Goal: Task Accomplishment & Management: Manage account settings

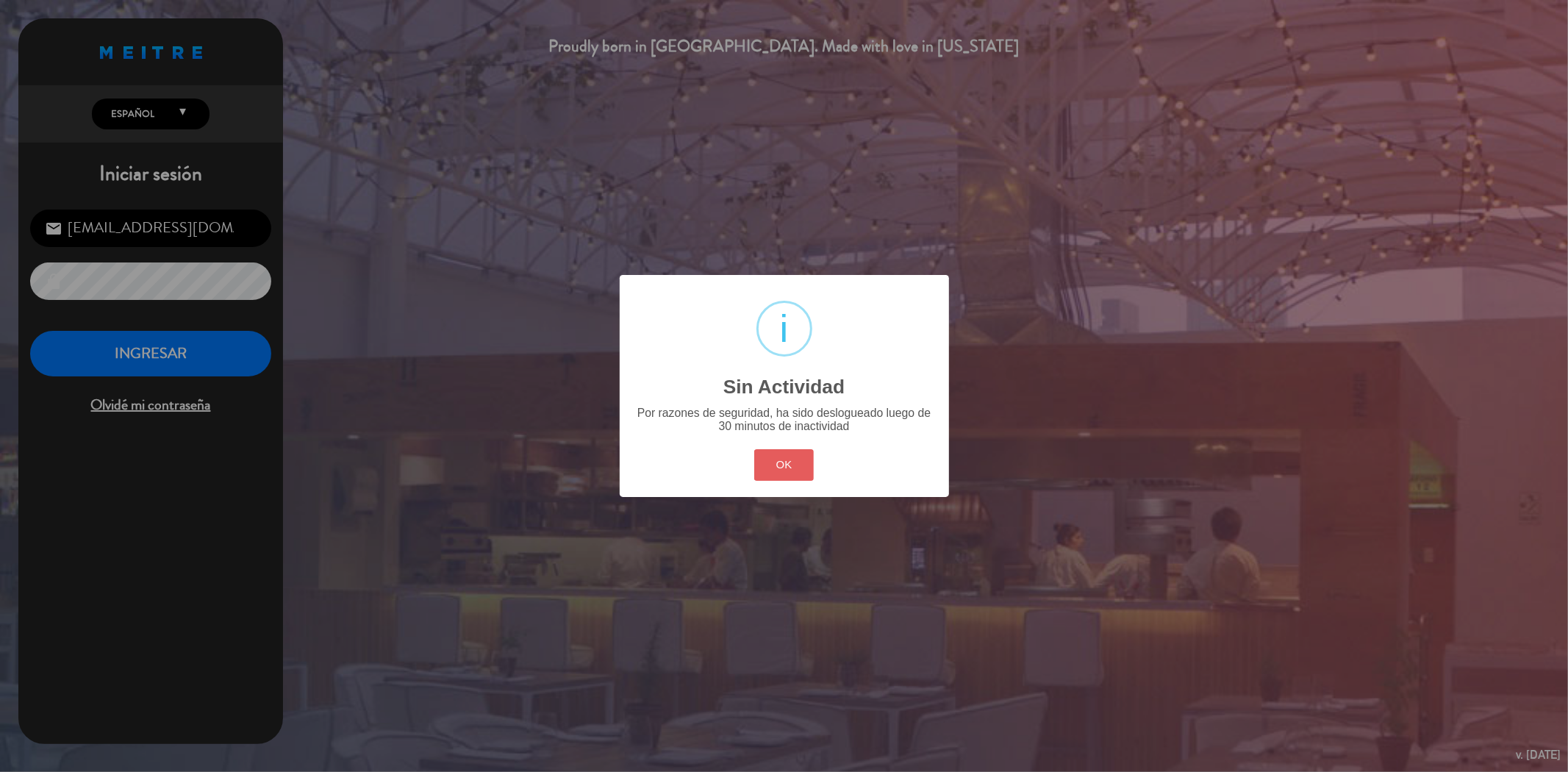
click at [801, 466] on button "OK" at bounding box center [784, 465] width 60 height 31
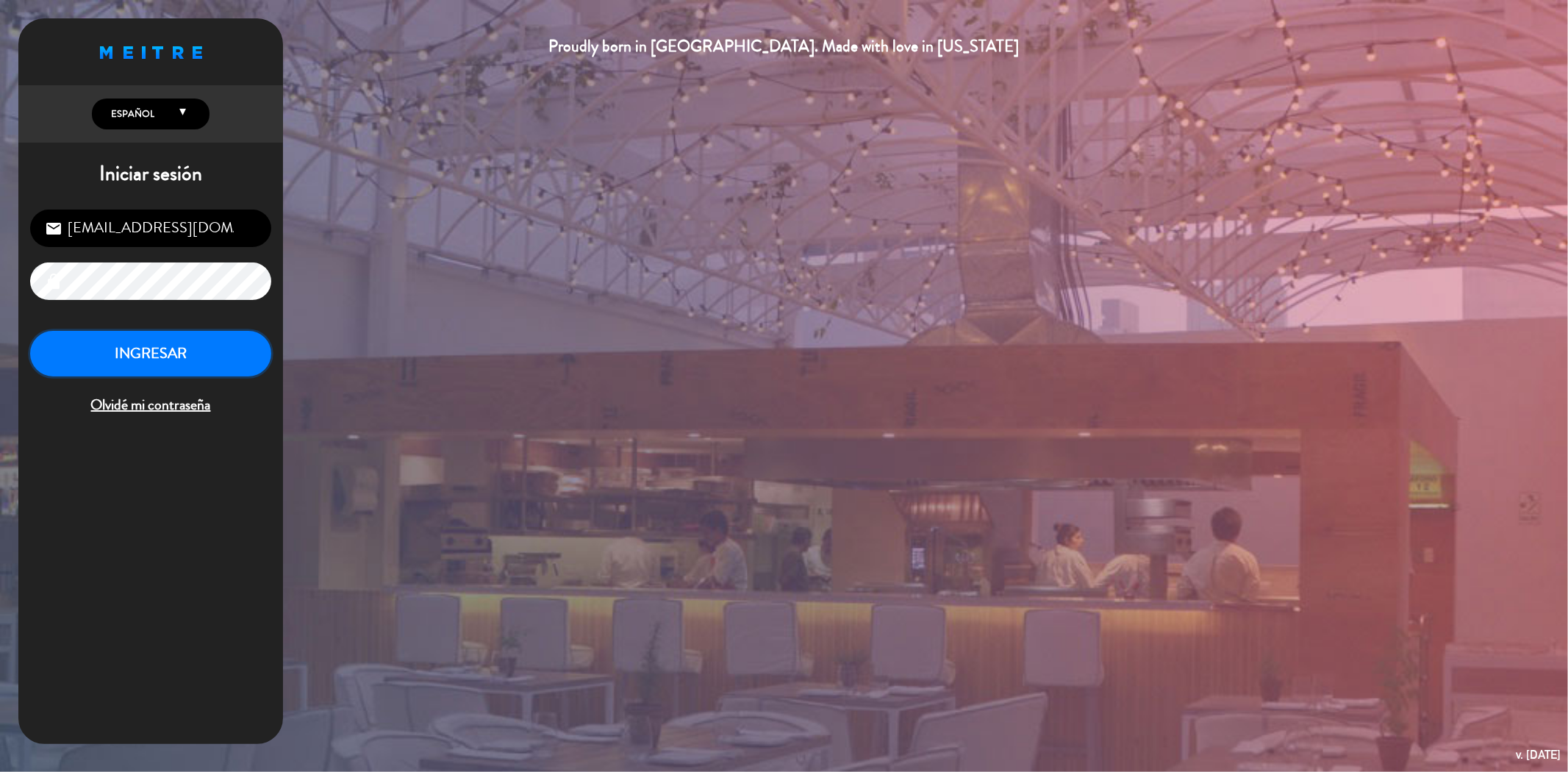
click at [105, 354] on button "INGRESAR" at bounding box center [150, 354] width 241 height 47
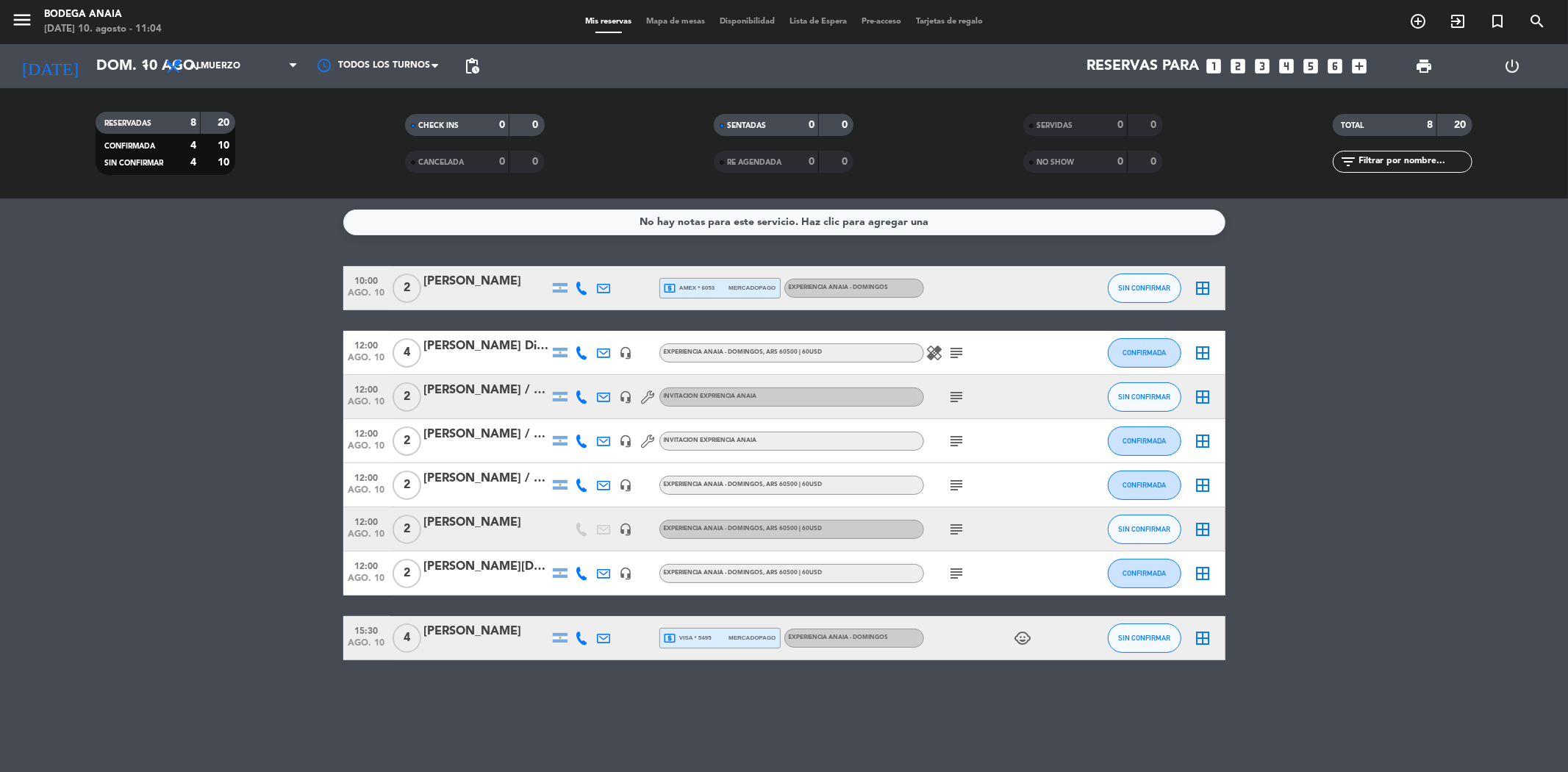
click at [510, 644] on div at bounding box center [487, 647] width 125 height 12
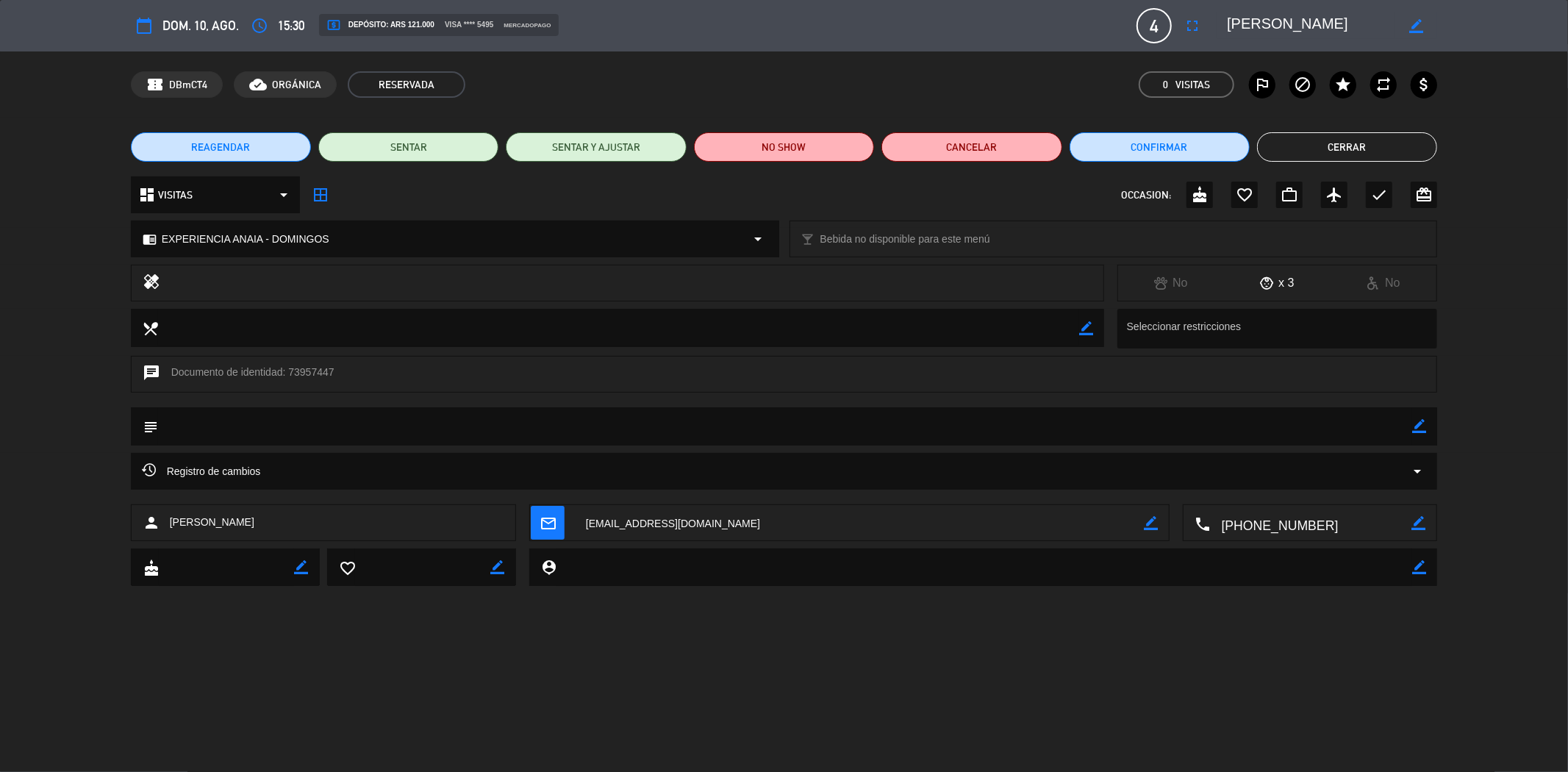
click at [1279, 281] on div "x 3" at bounding box center [1276, 282] width 105 height 19
click at [1267, 285] on icon at bounding box center [1266, 282] width 13 height 13
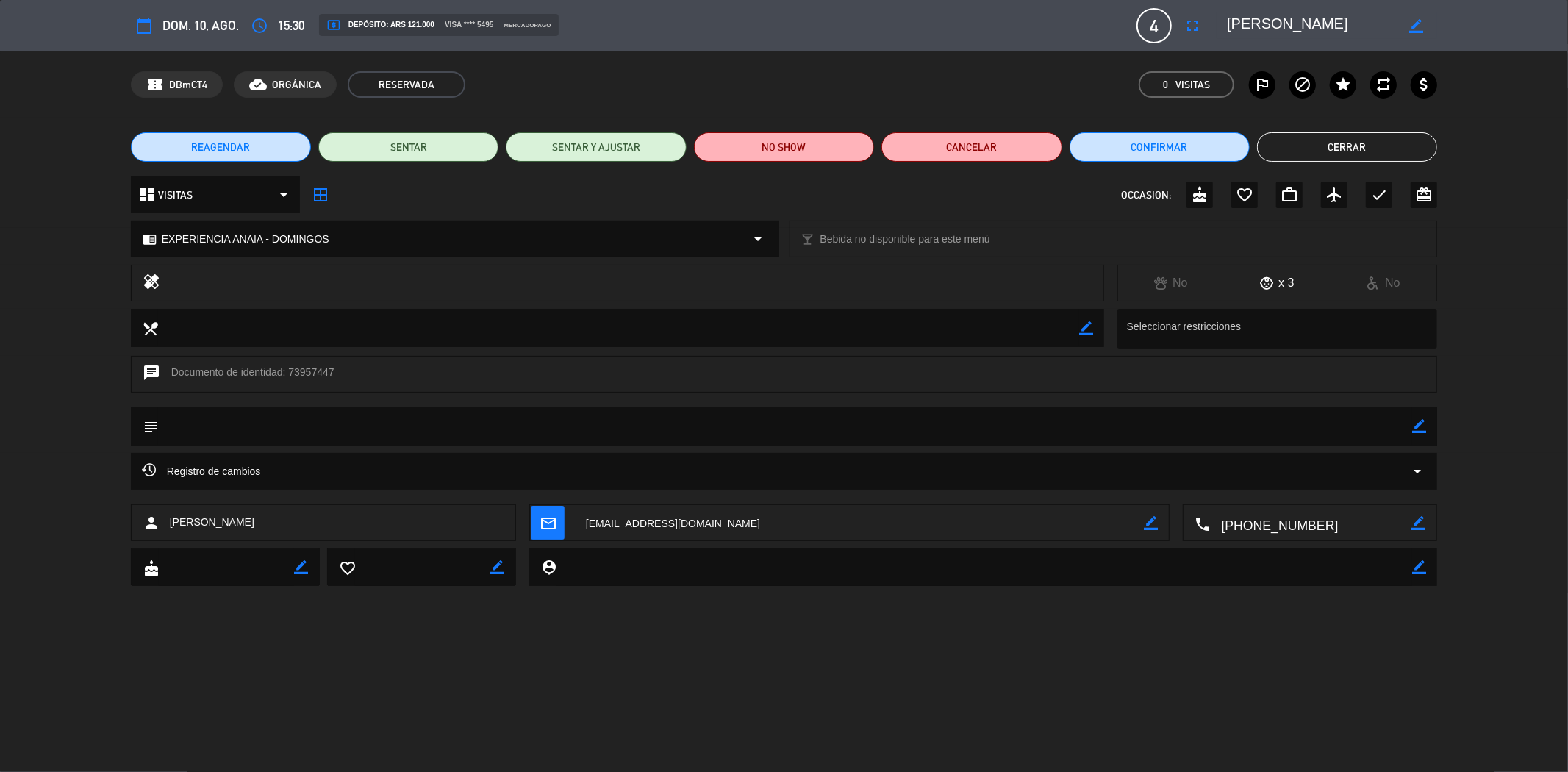
click at [1267, 285] on icon at bounding box center [1266, 282] width 13 height 13
click at [1263, 285] on icon at bounding box center [1266, 282] width 13 height 13
click at [1320, 151] on button "Cerrar" at bounding box center [1347, 147] width 180 height 29
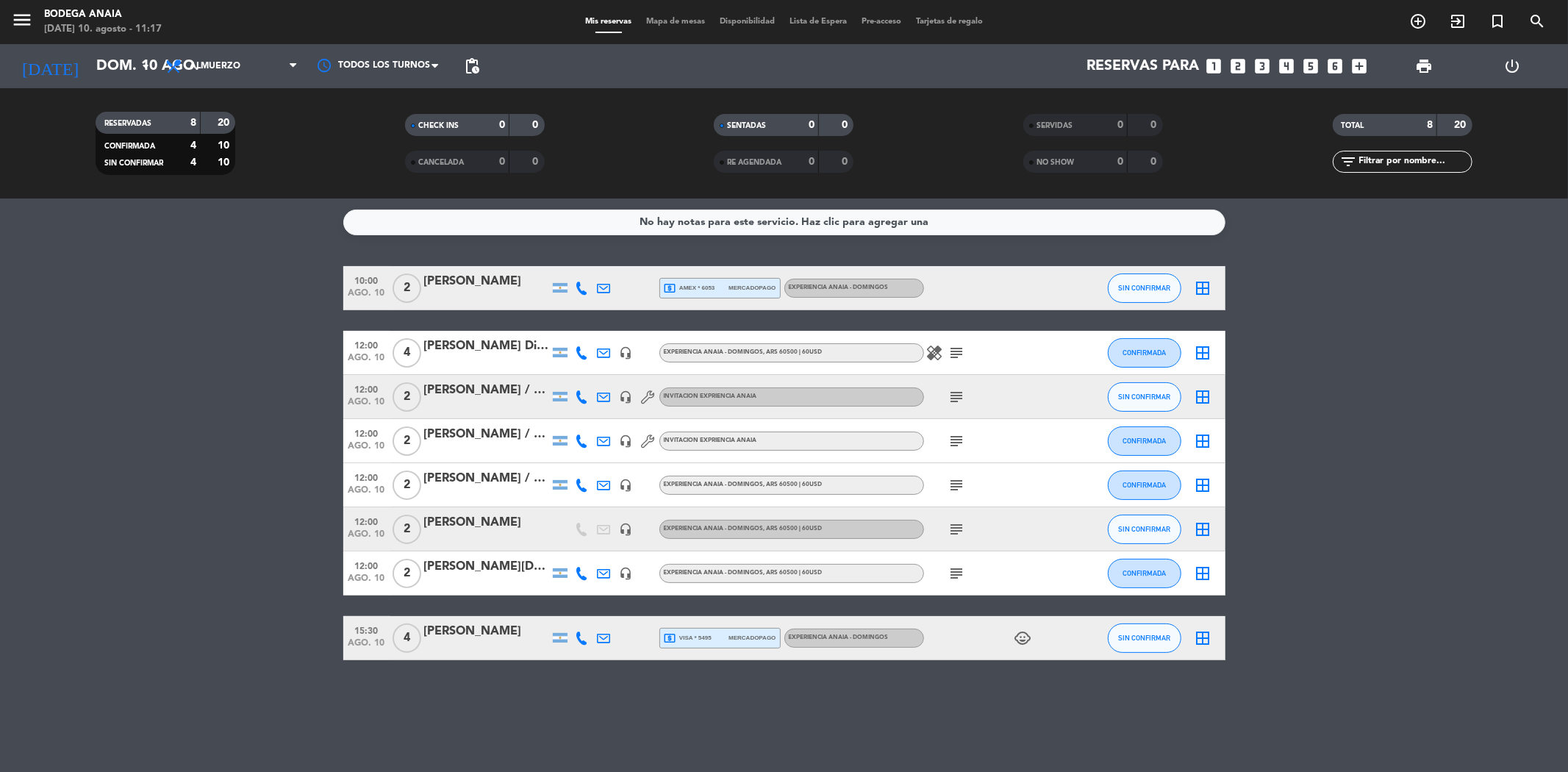
click at [160, 515] on bookings-row "10:00 [DATE] 2 [PERSON_NAME] local_atm amex * 6053 mercadopago EXPERIENCIA ANAI…" at bounding box center [784, 463] width 1568 height 394
click at [136, 384] on bookings-row "10:00 [DATE] 2 [PERSON_NAME] local_atm amex * 6053 mercadopago EXPERIENCIA ANAI…" at bounding box center [784, 463] width 1568 height 394
click at [1151, 531] on span "SIN CONFIRMAR" at bounding box center [1144, 529] width 52 height 8
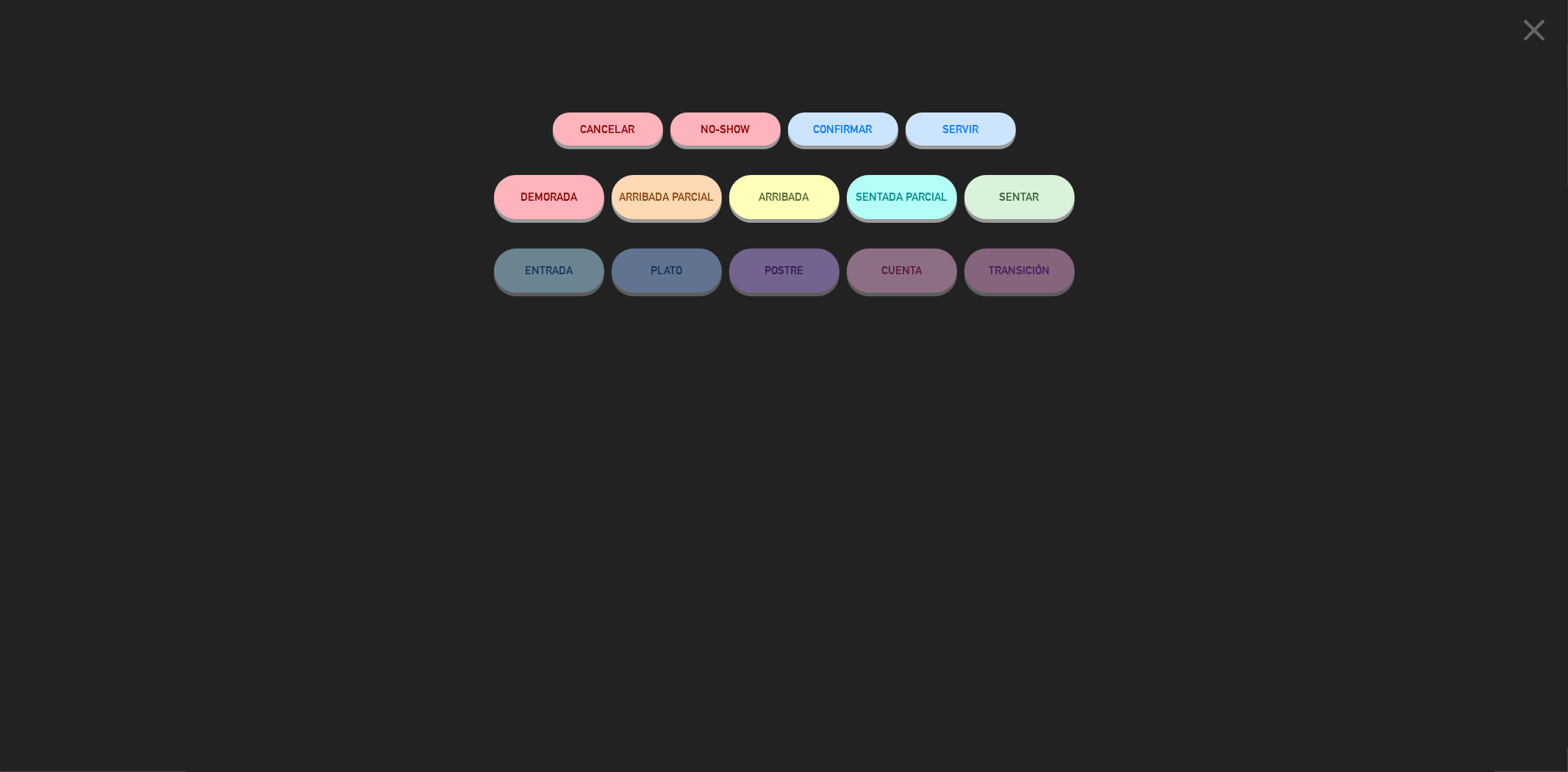
click at [856, 134] on span "CONFIRMAR" at bounding box center [844, 129] width 59 height 13
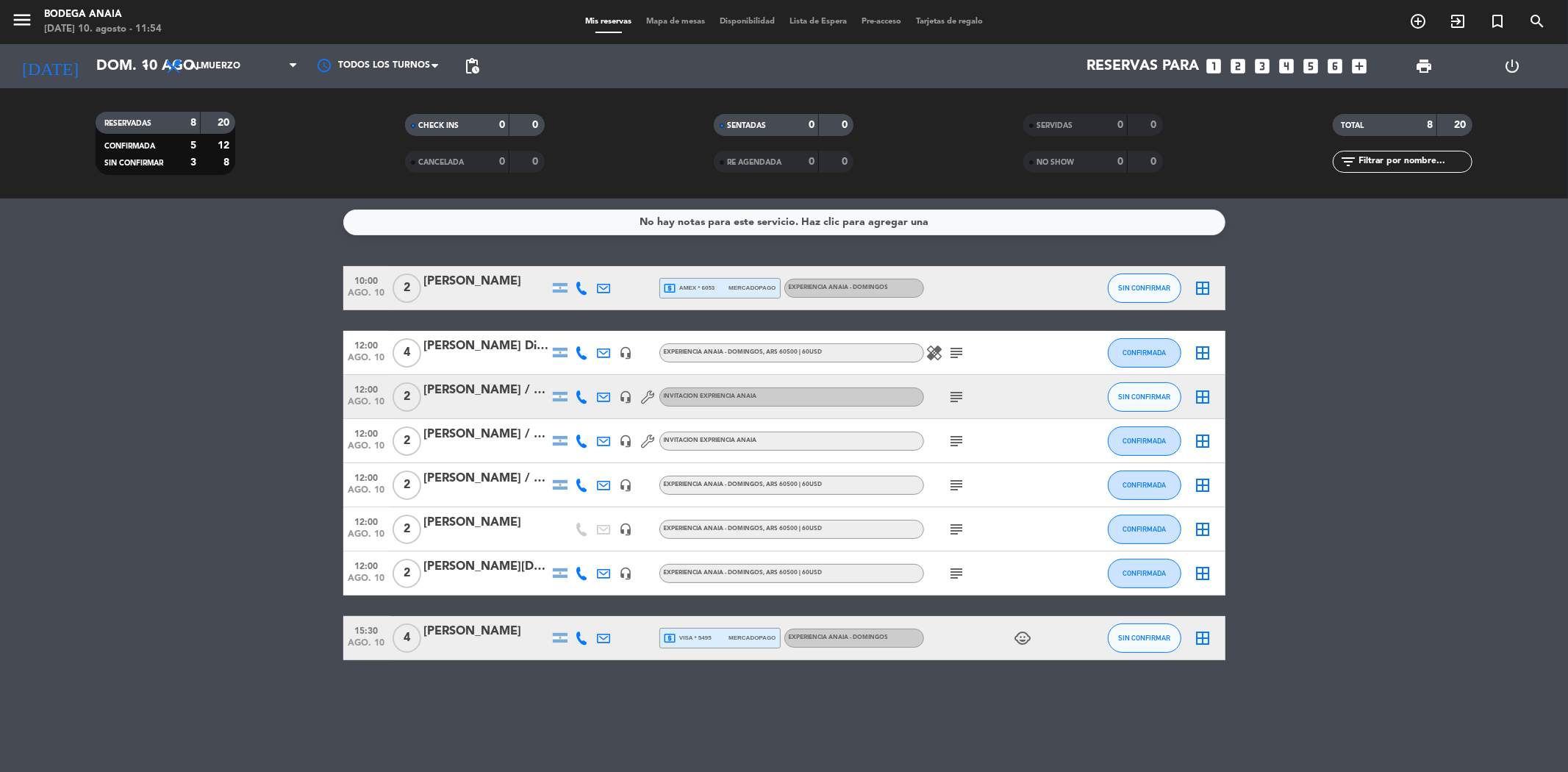
click at [753, 279] on div "local_atm amex * 6053 mercadopago" at bounding box center [720, 288] width 113 height 19
click at [180, 447] on bookings-row "10:00 [DATE] 2 [PERSON_NAME] local_atm amex * 6053 mercadopago Depósito: ARS 60…" at bounding box center [784, 463] width 1568 height 394
click at [501, 579] on div at bounding box center [487, 582] width 125 height 12
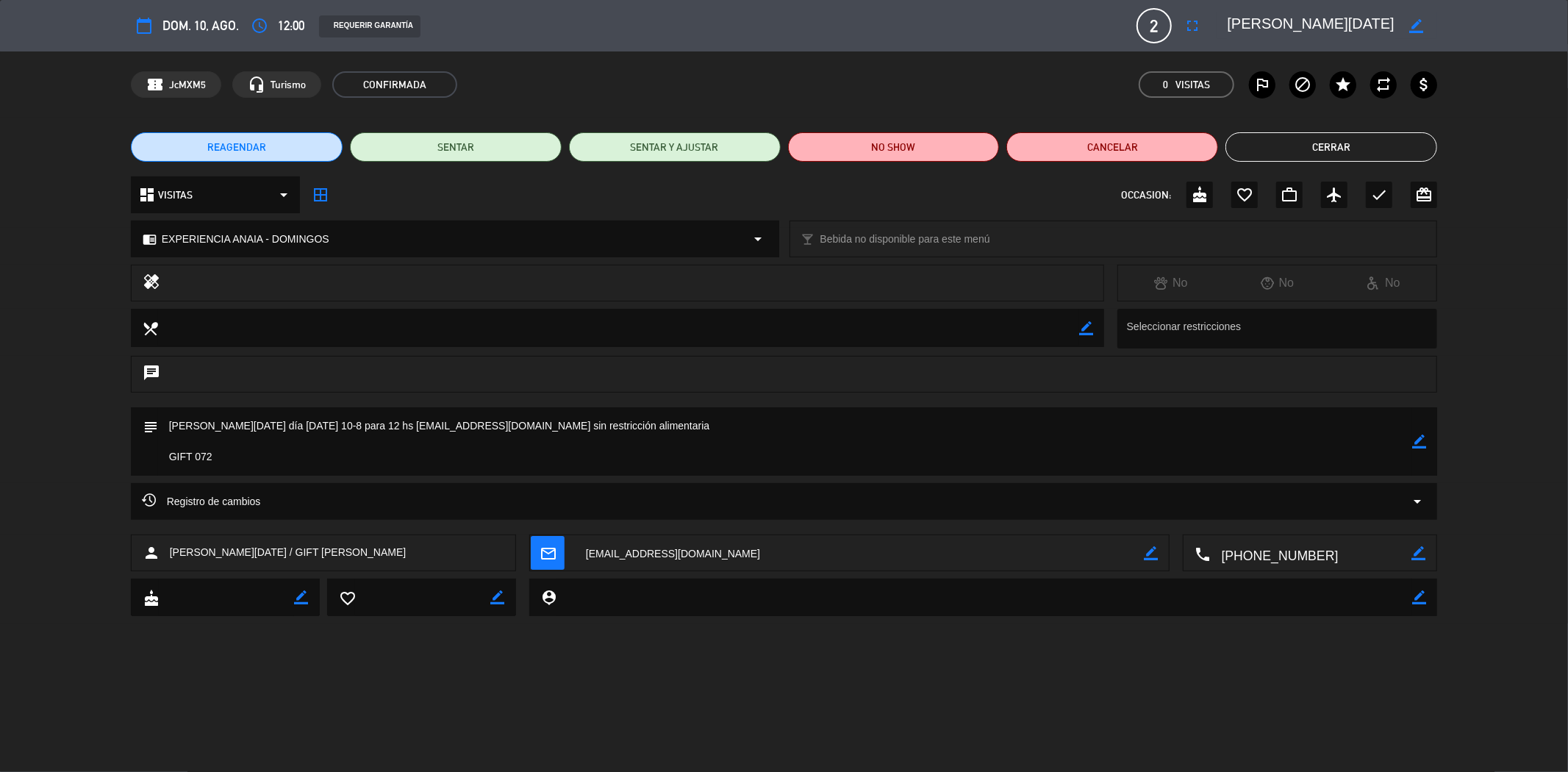
click at [1370, 138] on button "Cerrar" at bounding box center [1331, 147] width 212 height 29
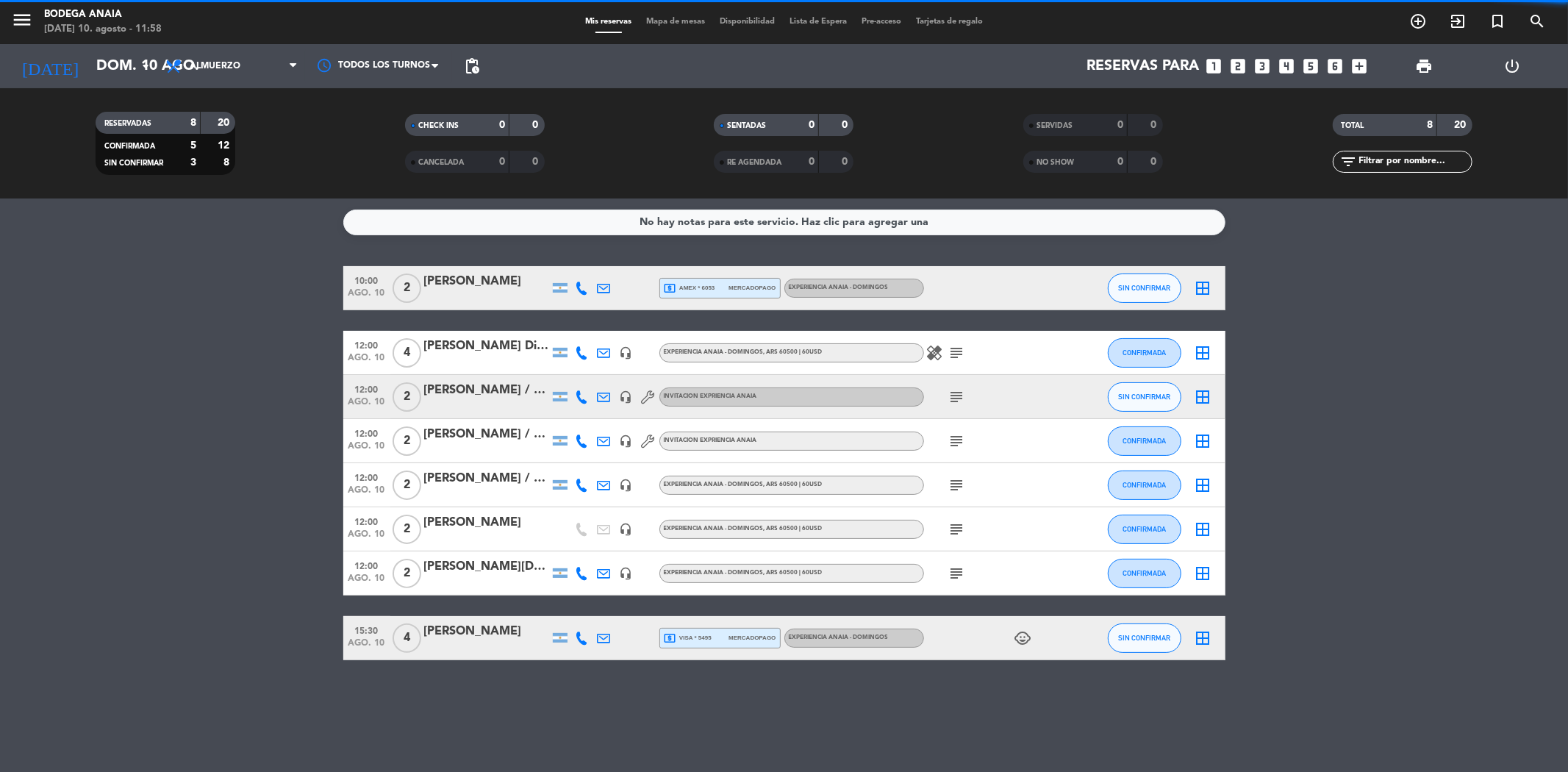
click at [1400, 474] on bookings-row "10:00 [DATE] 2 [PERSON_NAME] local_atm amex * 6053 mercadopago EXPERIENCIA ANAI…" at bounding box center [784, 463] width 1568 height 394
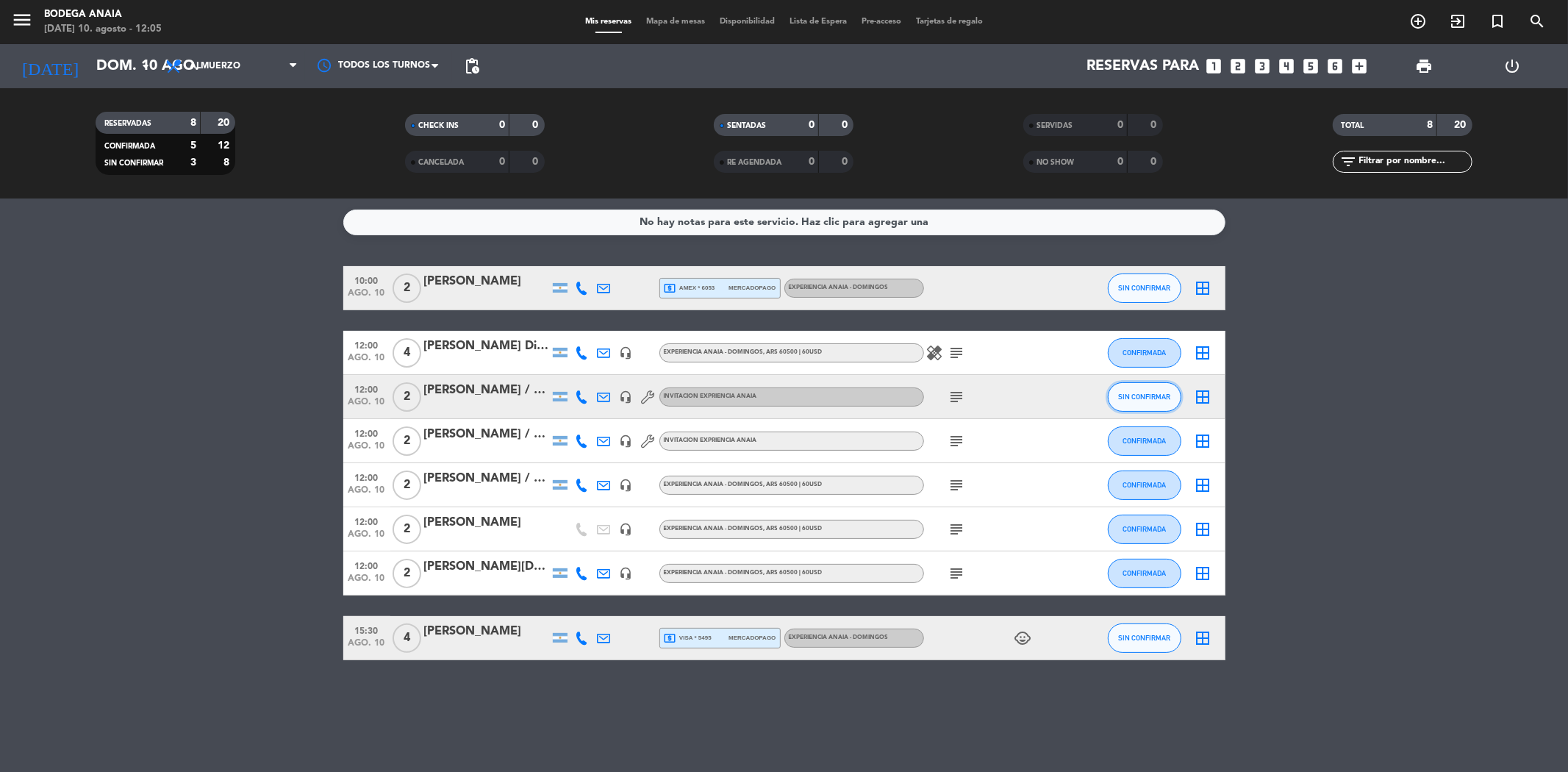
click at [1145, 398] on span "SIN CONFIRMAR" at bounding box center [1144, 396] width 52 height 8
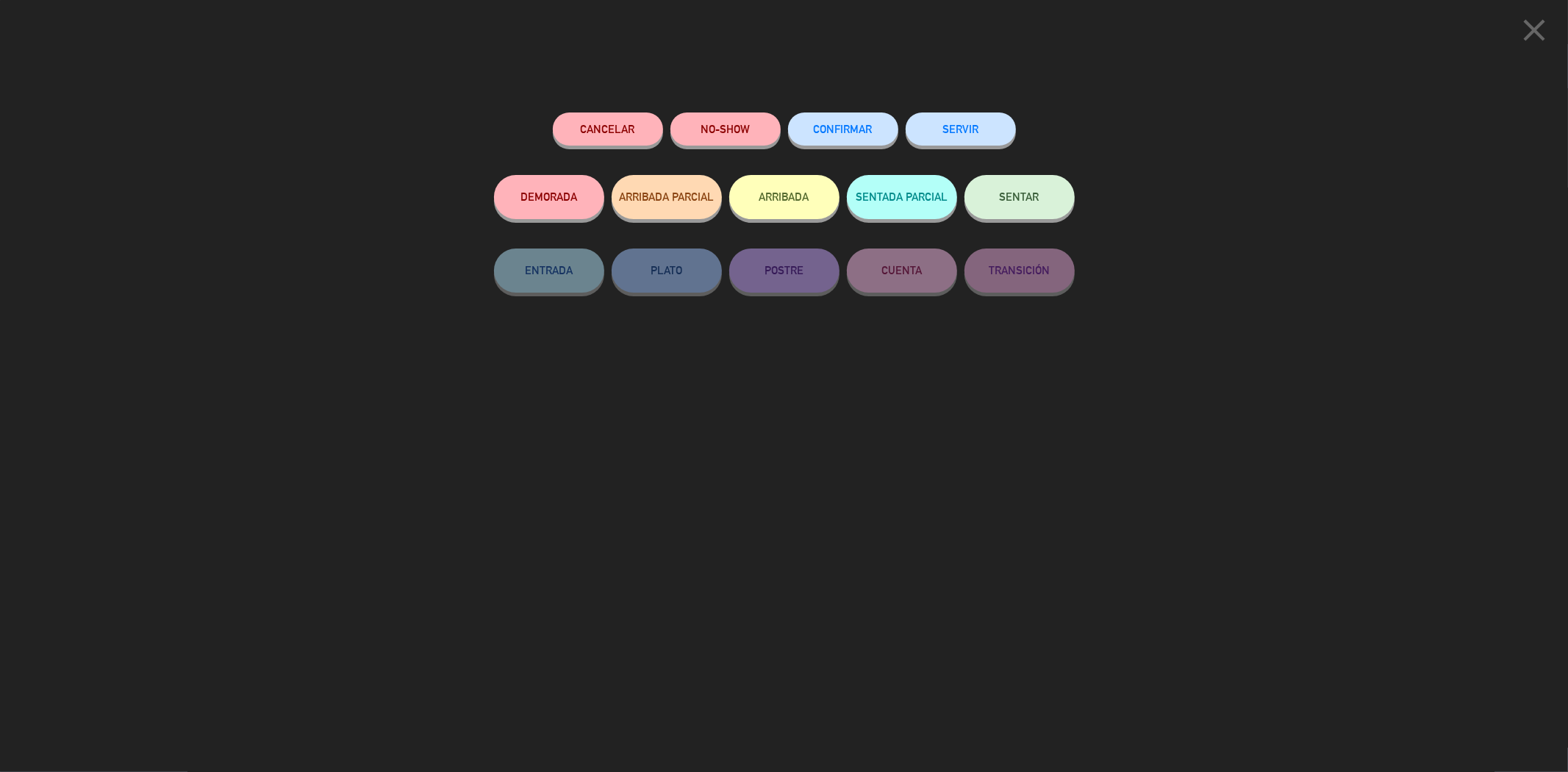
click at [868, 117] on button "CONFIRMAR" at bounding box center [844, 129] width 110 height 33
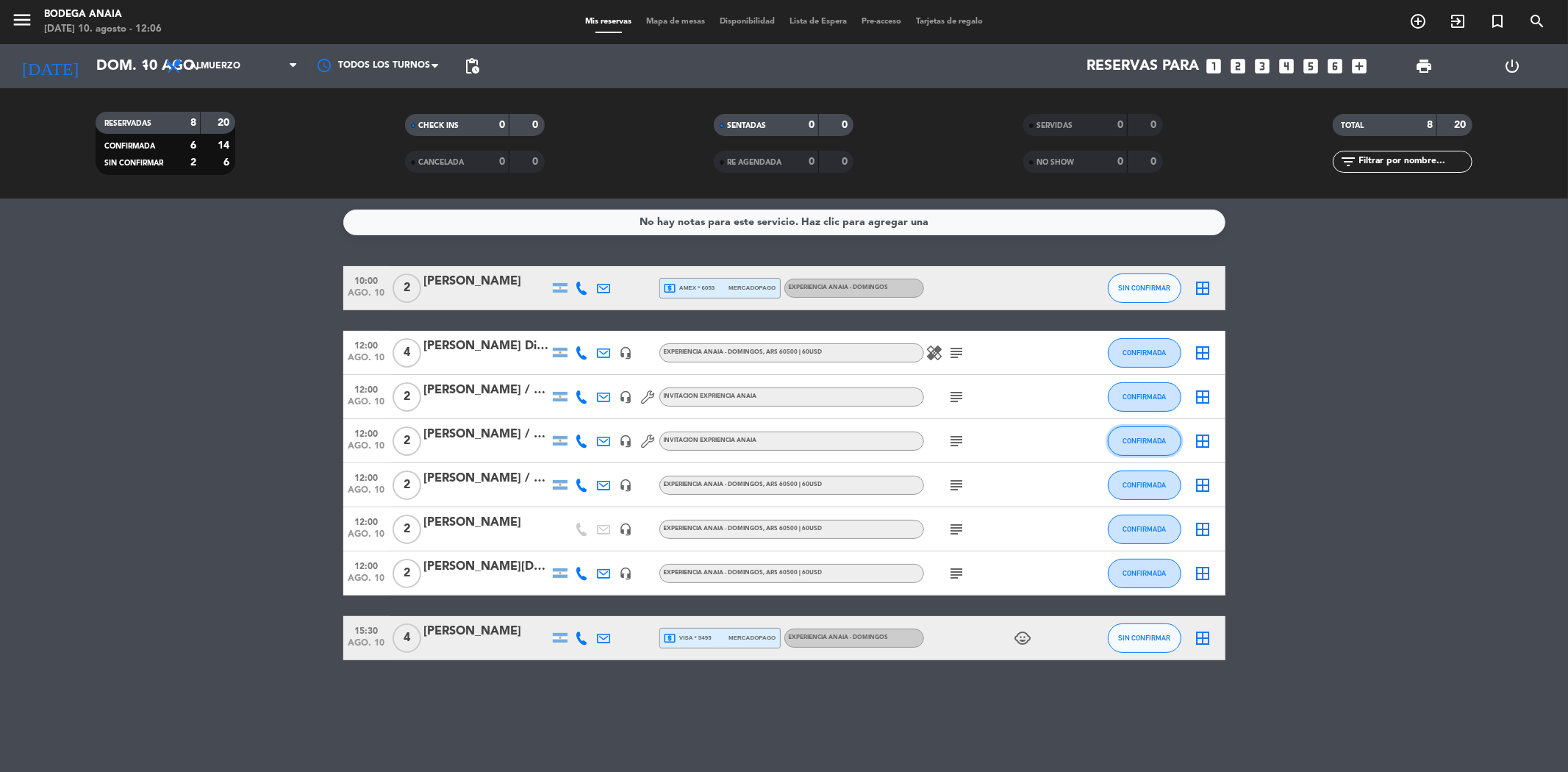
click at [1145, 443] on span "CONFIRMADA" at bounding box center [1143, 440] width 43 height 8
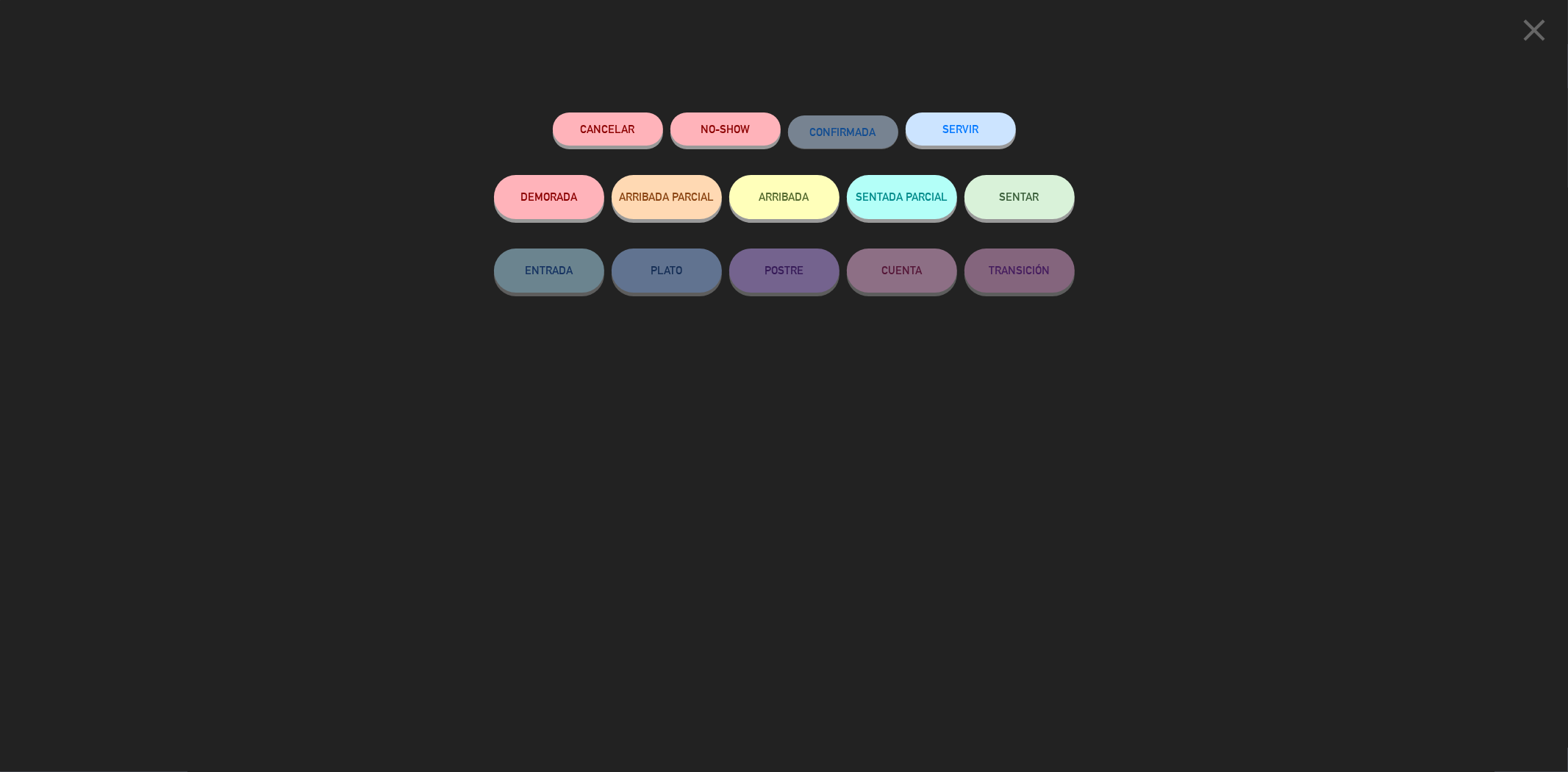
click at [618, 128] on button "Cancelar" at bounding box center [608, 129] width 110 height 33
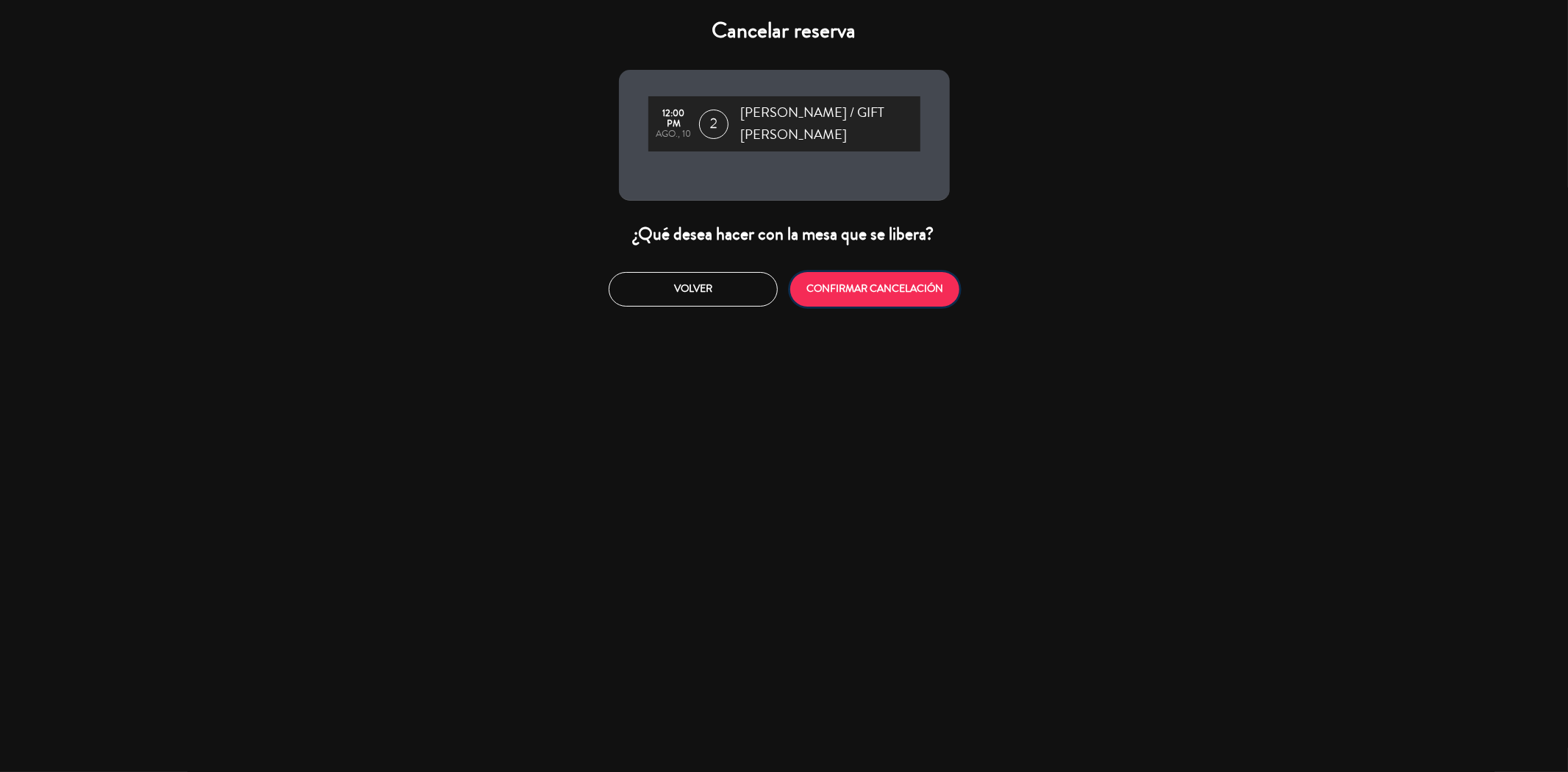
click at [842, 285] on button "CONFIRMAR CANCELACIÓN" at bounding box center [875, 290] width 169 height 35
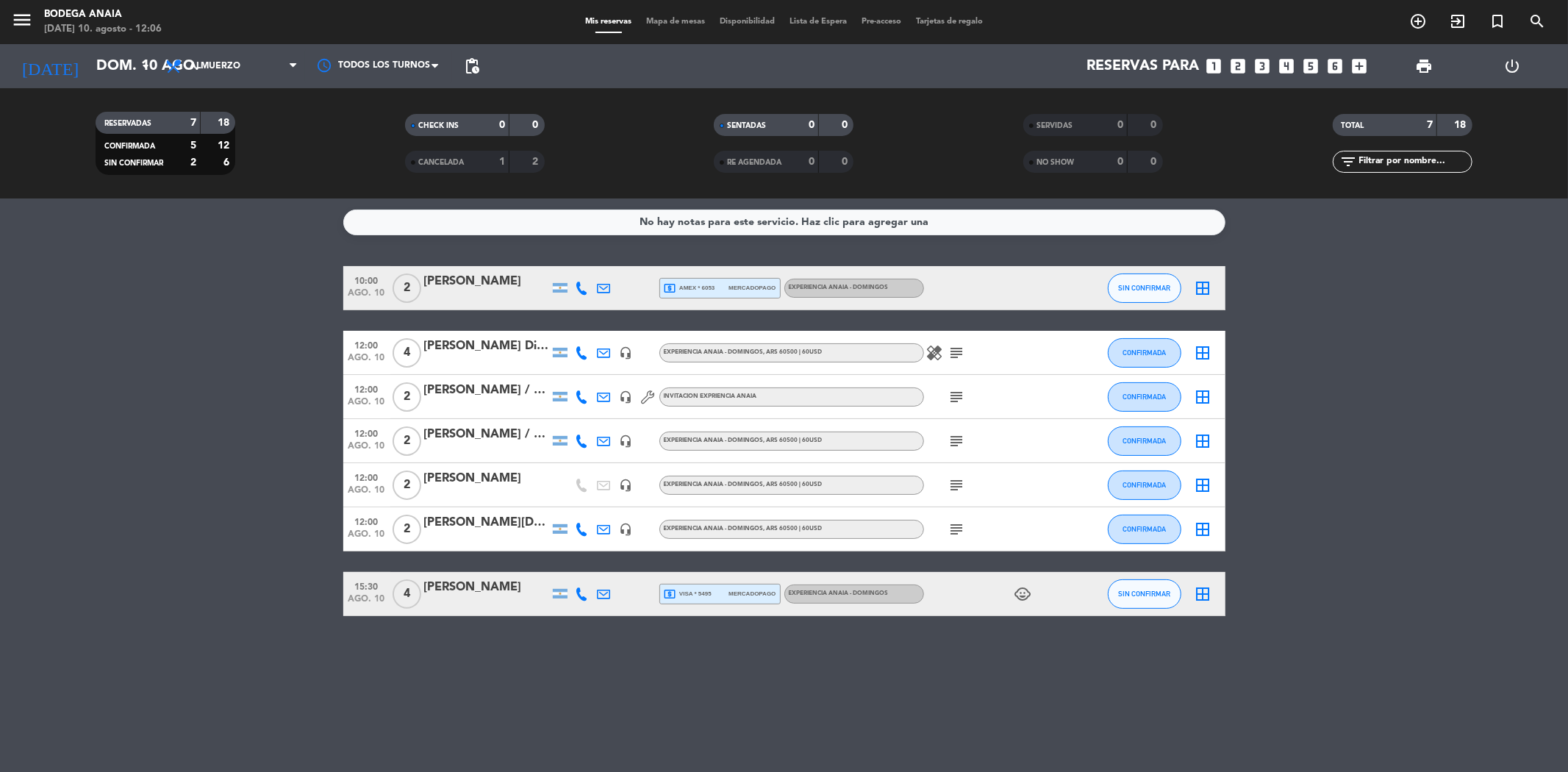
click at [1409, 382] on bookings-row "10:00 [DATE] 2 [PERSON_NAME] local_atm amex * 6053 mercadopago EXPERIENCIA ANAI…" at bounding box center [784, 441] width 1568 height 350
click at [4, 310] on bookings-row "10:00 [DATE] 2 [PERSON_NAME] local_atm amex * 6053 mercadopago EXPERIENCIA ANAI…" at bounding box center [784, 441] width 1568 height 350
click at [444, 437] on div "[PERSON_NAME] / GIFT [PERSON_NAME]" at bounding box center [487, 434] width 125 height 19
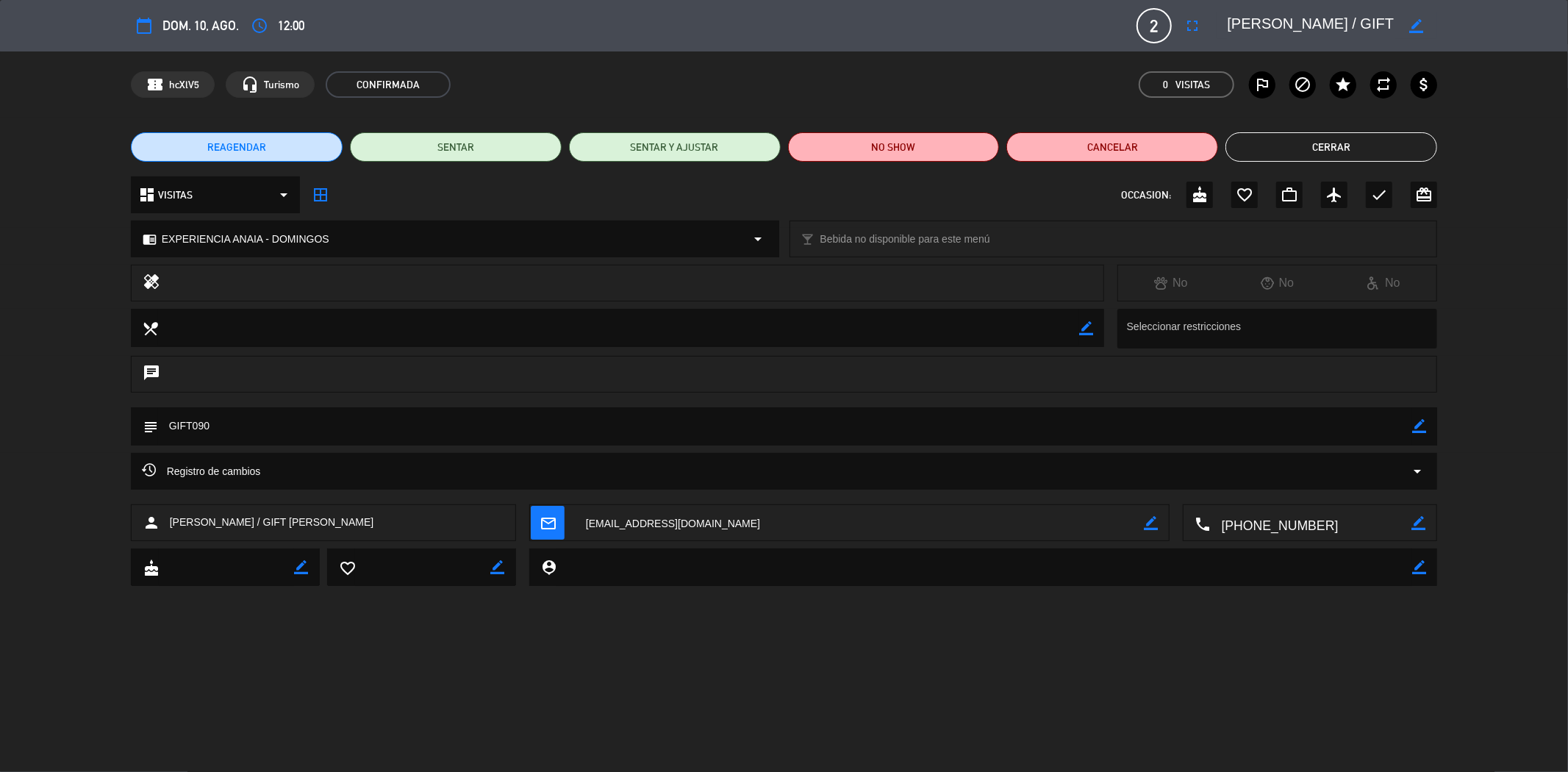
click at [1373, 156] on button "Cerrar" at bounding box center [1331, 147] width 212 height 29
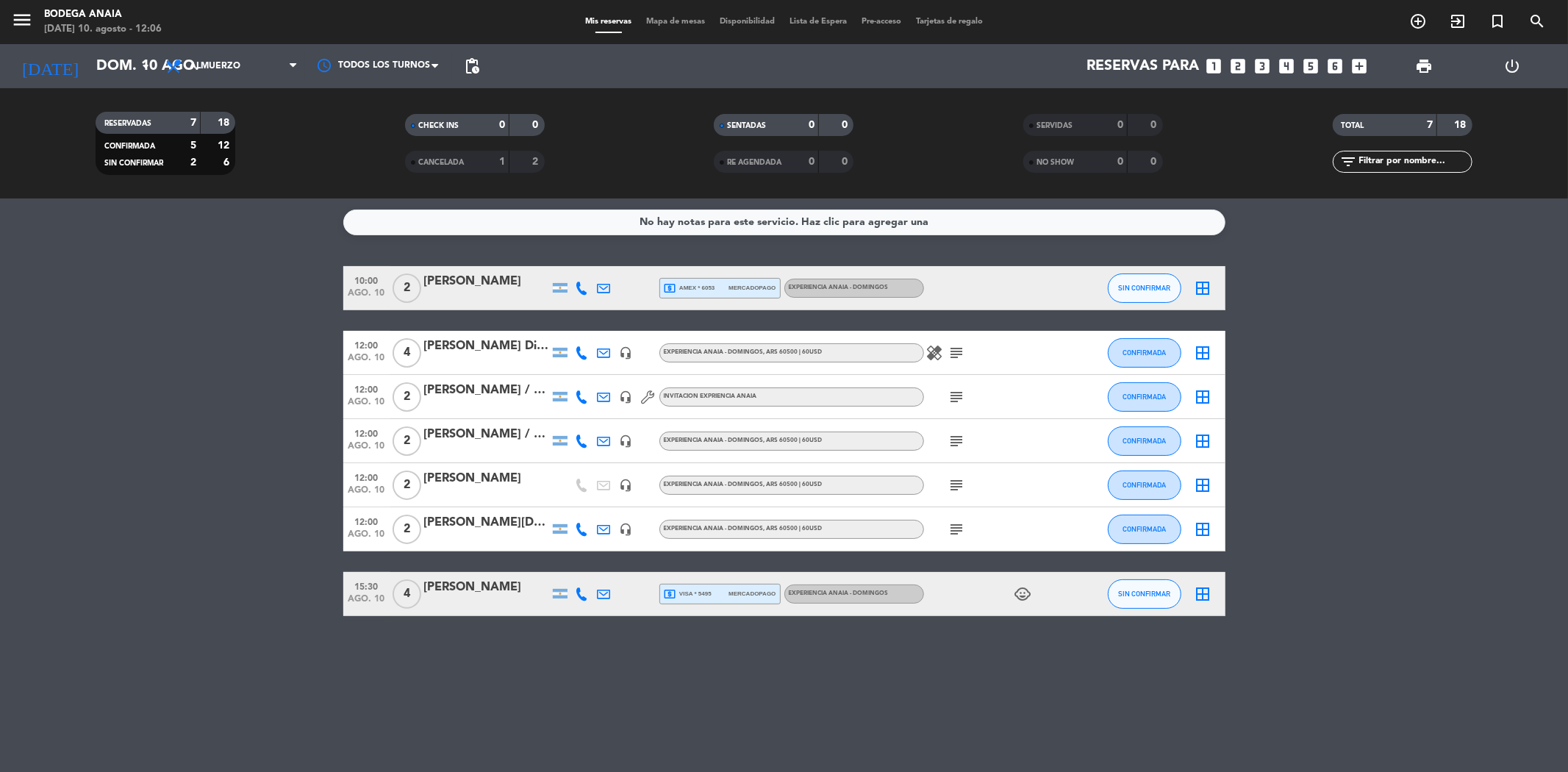
click at [580, 442] on icon at bounding box center [582, 441] width 13 height 13
click at [591, 414] on span "content_paste" at bounding box center [591, 415] width 11 height 11
click at [579, 525] on icon at bounding box center [582, 529] width 13 height 13
drag, startPoint x: 575, startPoint y: 499, endPoint x: 448, endPoint y: 503, distance: 127.1
click at [575, 497] on span "Copiar" at bounding box center [569, 503] width 31 height 16
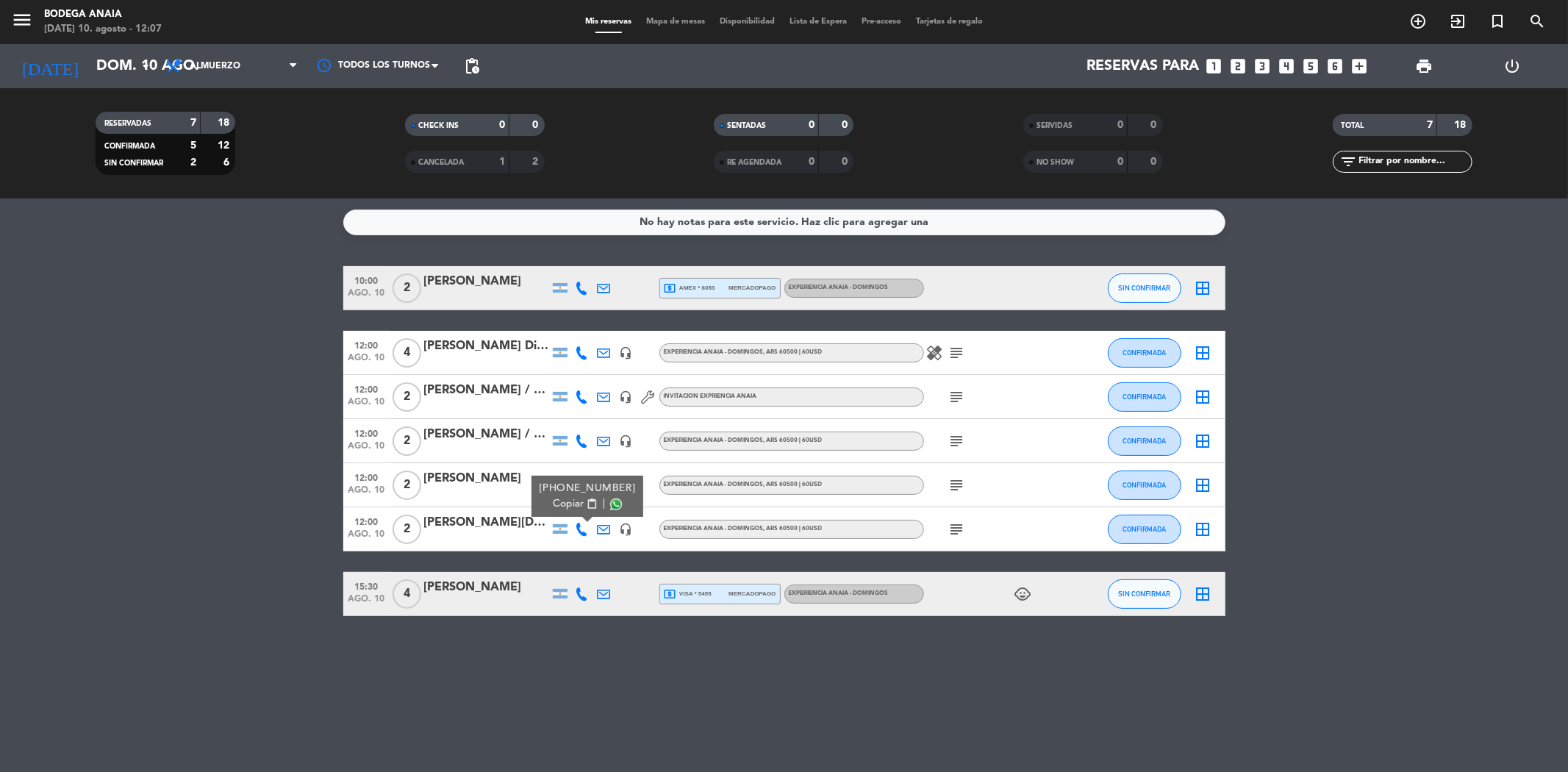
click at [581, 353] on icon at bounding box center [582, 353] width 13 height 13
click at [571, 327] on span "Copiar" at bounding box center [569, 327] width 31 height 16
